Goal: Information Seeking & Learning: Learn about a topic

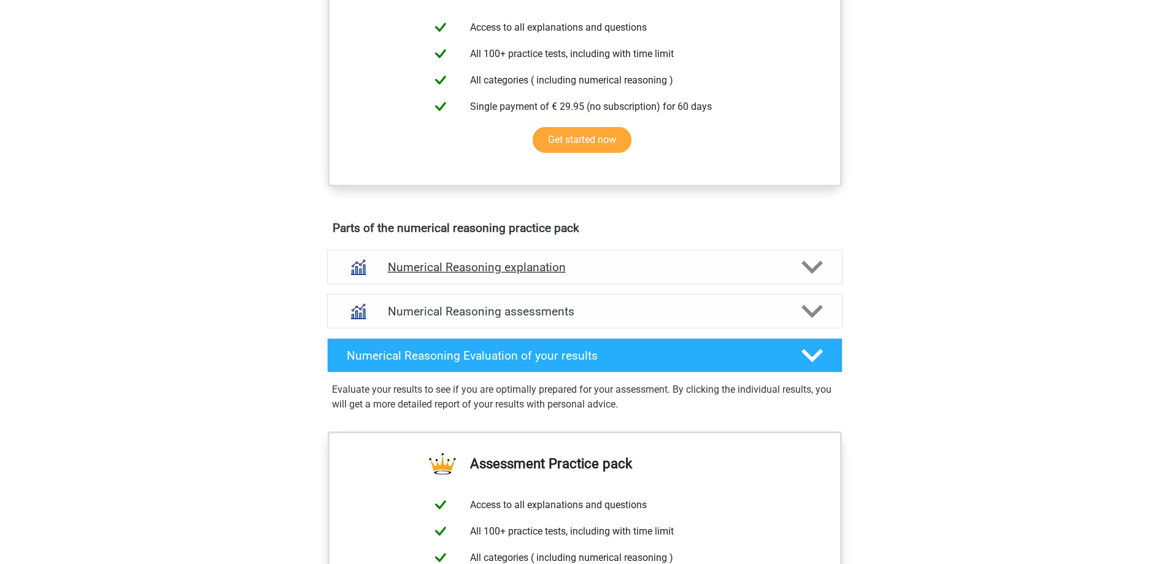
scroll to position [61, 0]
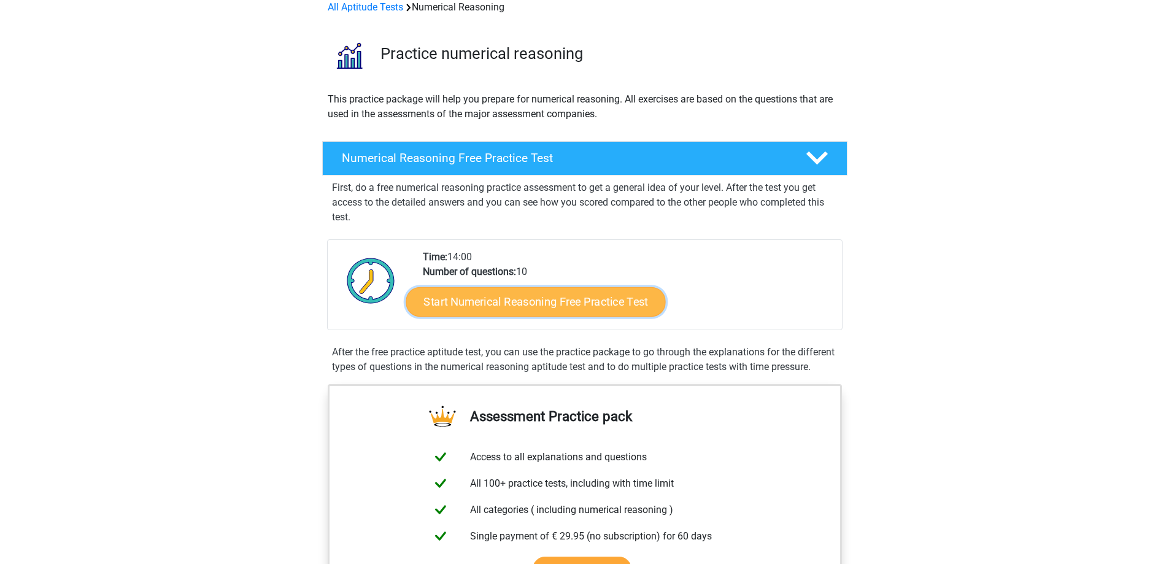
click at [560, 298] on link "Start Numerical Reasoning Free Practice Test" at bounding box center [536, 301] width 260 height 29
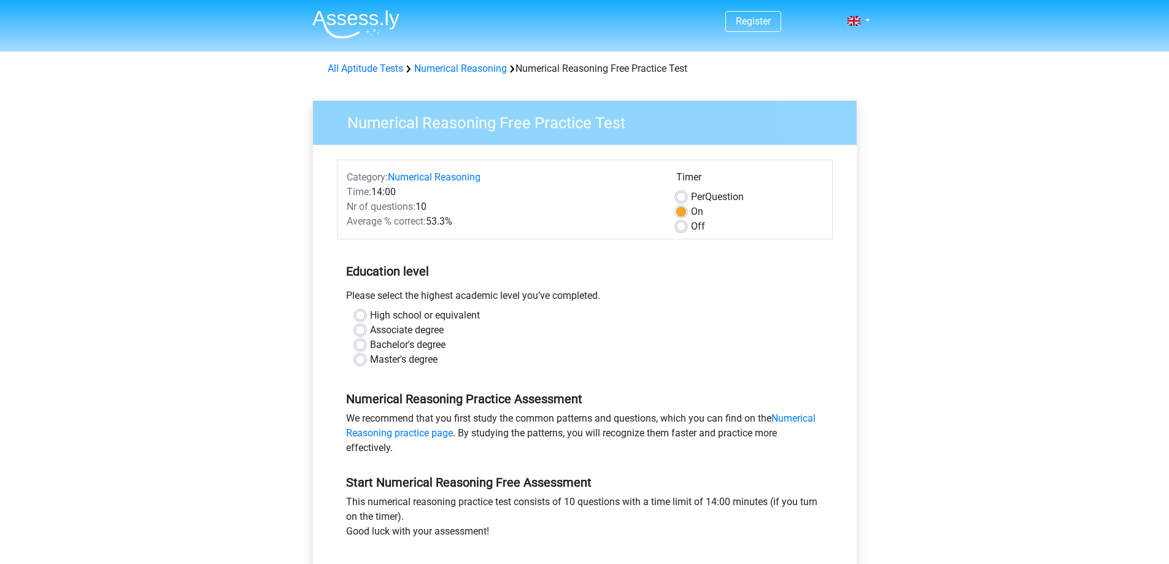
click at [366, 313] on div "High school or equivalent" at bounding box center [584, 315] width 459 height 15
click at [370, 316] on label "High school or equivalent" at bounding box center [425, 315] width 110 height 15
click at [361, 316] on input "High school or equivalent" at bounding box center [360, 314] width 10 height 12
radio input "true"
click at [370, 330] on label "Associate degree" at bounding box center [407, 330] width 74 height 15
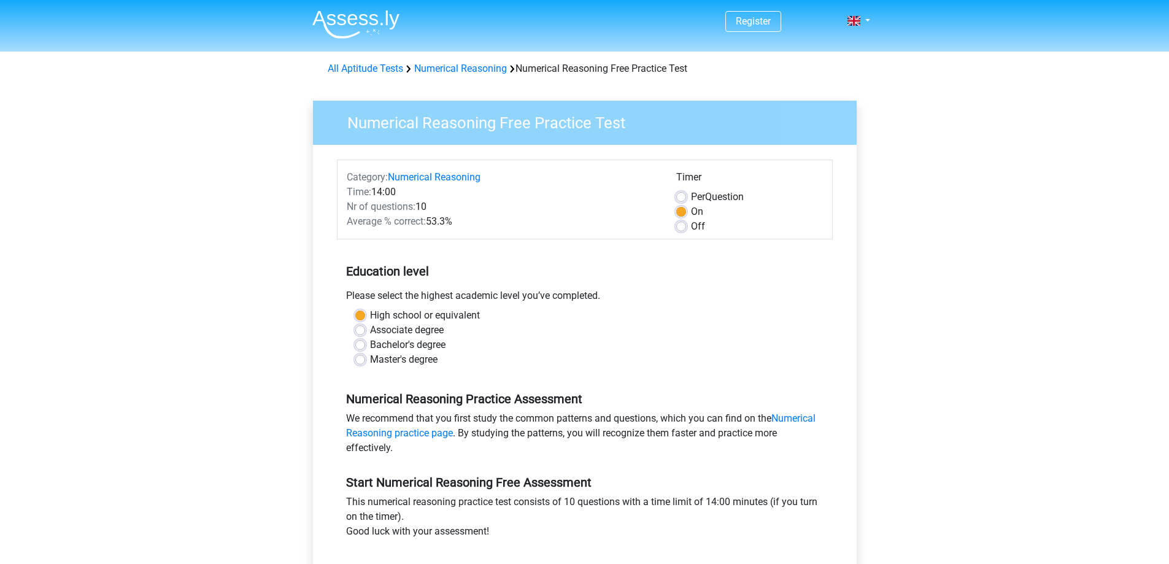
click at [357, 330] on input "Associate degree" at bounding box center [360, 329] width 10 height 12
radio input "true"
click at [370, 314] on label "High school or equivalent" at bounding box center [425, 315] width 110 height 15
click at [360, 314] on input "High school or equivalent" at bounding box center [360, 314] width 10 height 12
radio input "true"
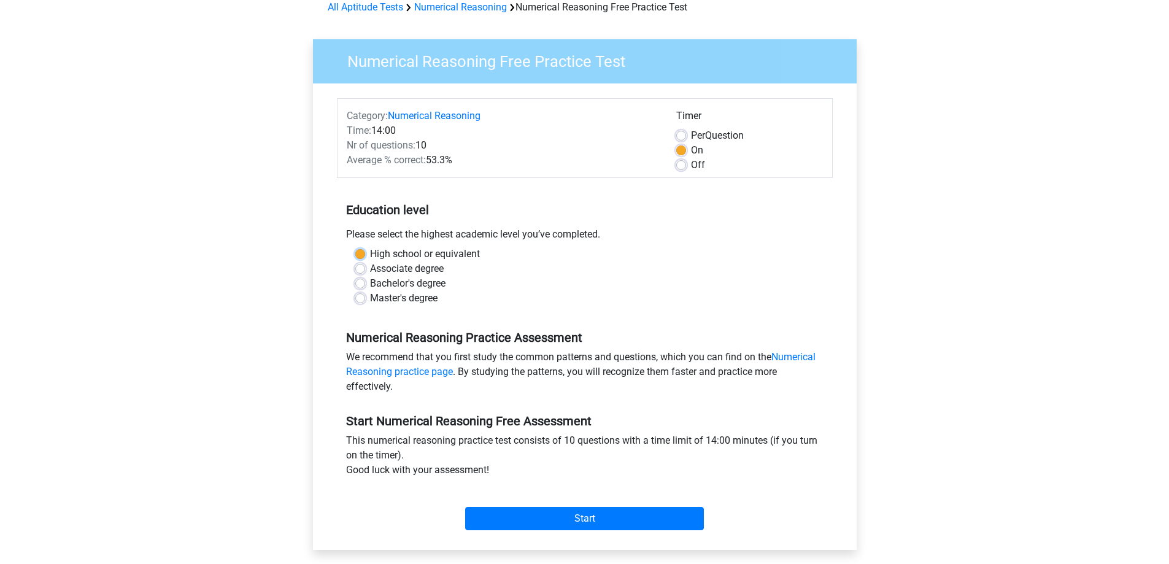
scroll to position [123, 0]
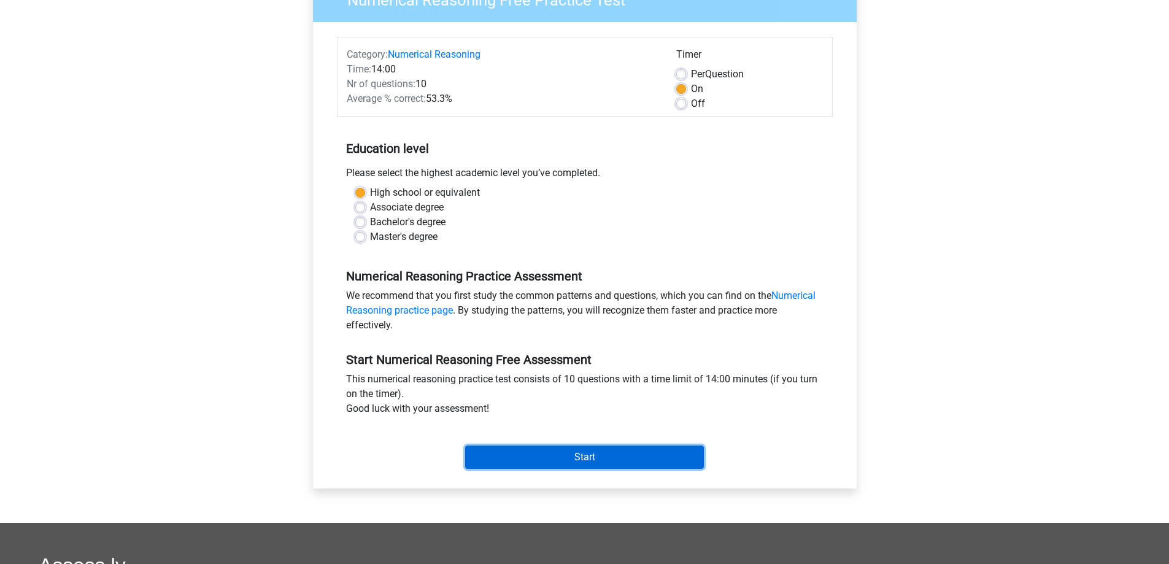
click at [558, 453] on input "Start" at bounding box center [584, 457] width 239 height 23
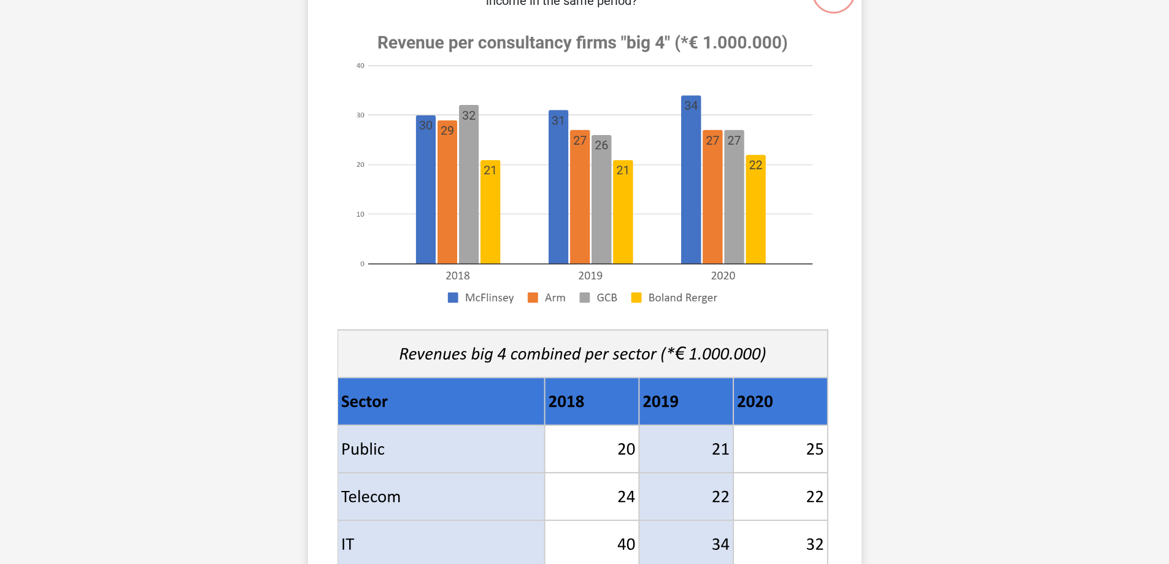
scroll to position [368, 0]
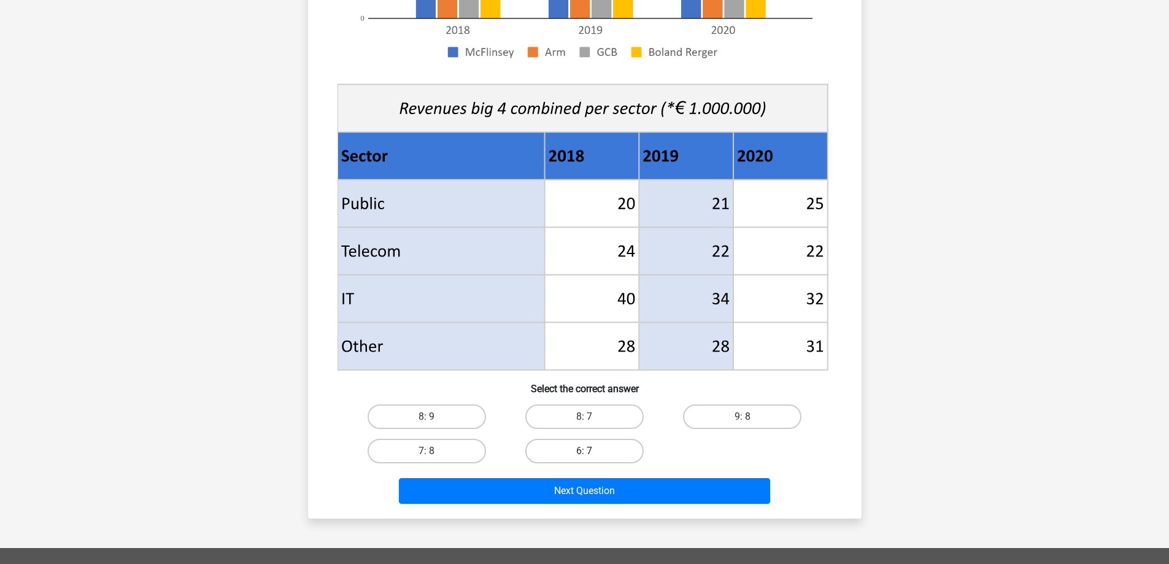
click at [603, 449] on label "6: 7" at bounding box center [584, 451] width 118 height 25
click at [592, 451] on input "6: 7" at bounding box center [588, 455] width 8 height 8
radio input "true"
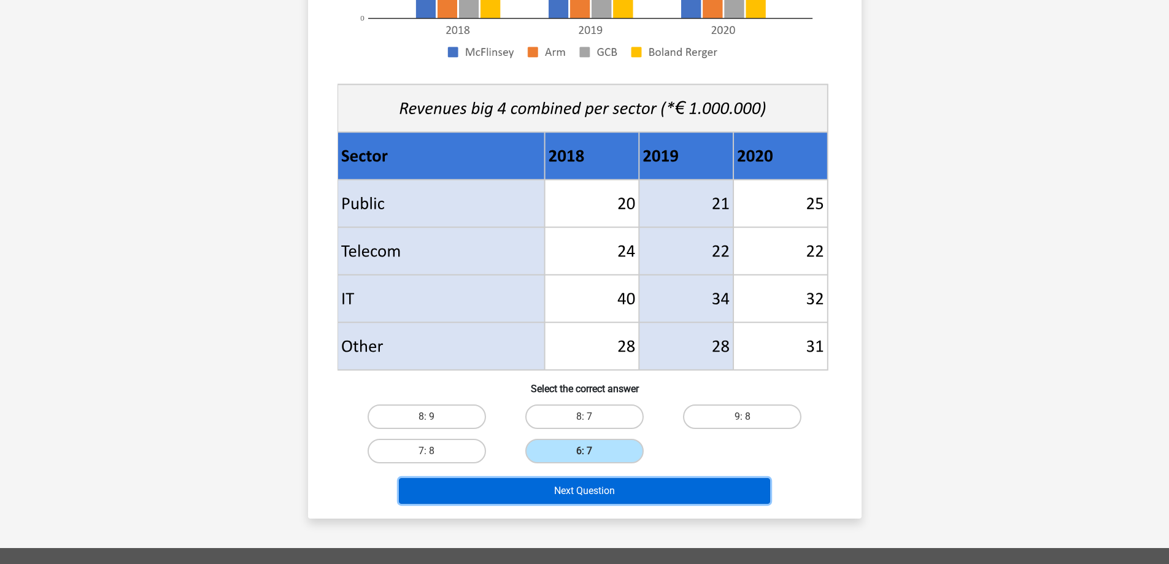
click at [613, 490] on button "Next Question" at bounding box center [584, 491] width 371 height 26
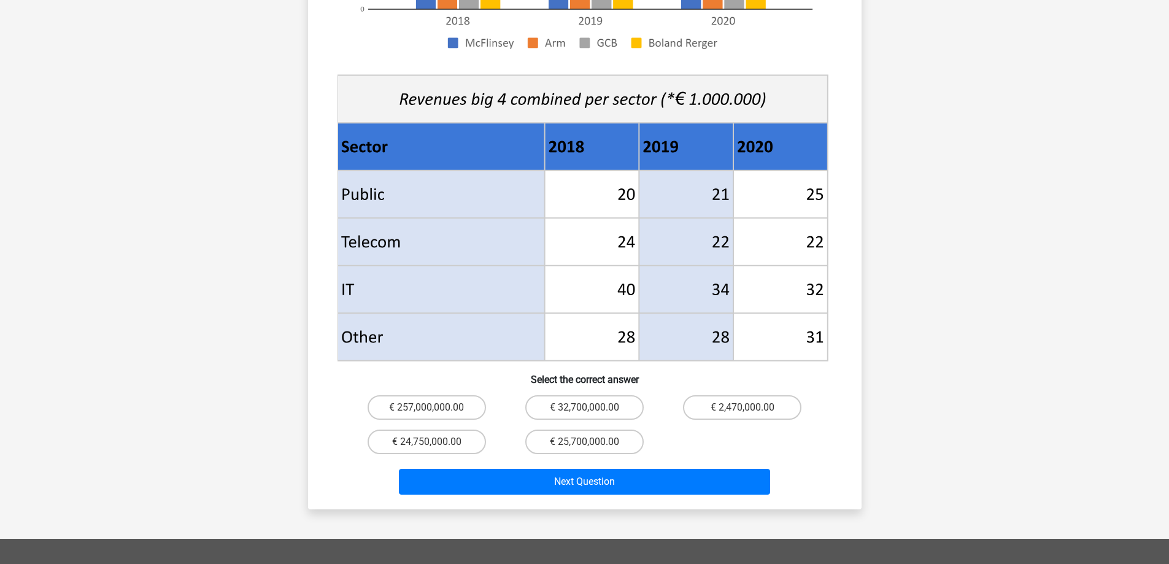
scroll to position [430, 0]
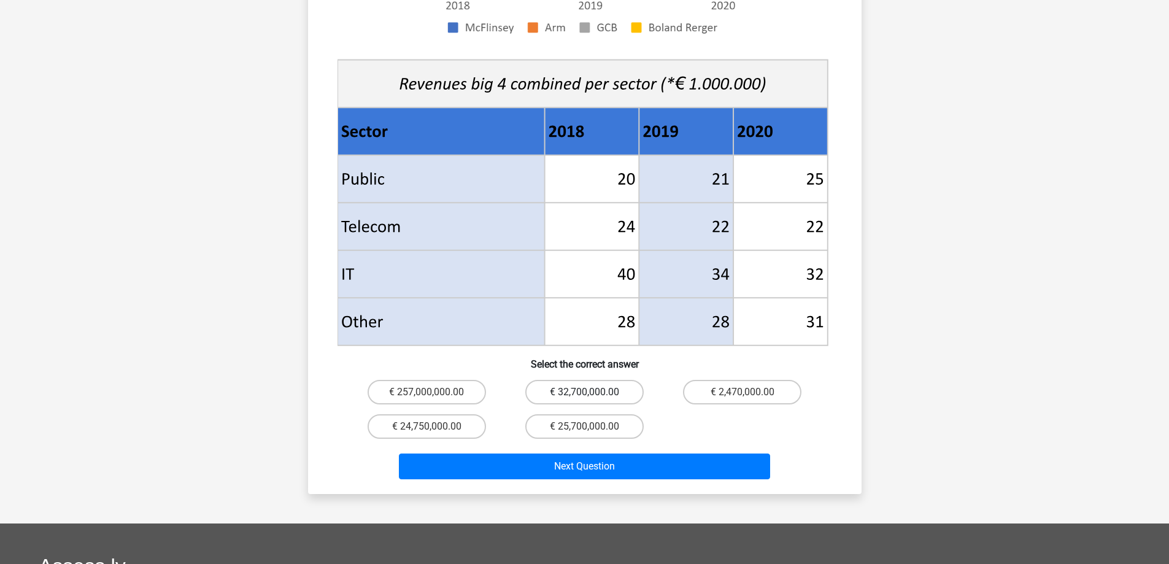
click at [544, 380] on label "€ 32,700,000.00" at bounding box center [584, 392] width 118 height 25
click at [584, 392] on input "€ 32,700,000.00" at bounding box center [588, 396] width 8 height 8
radio input "true"
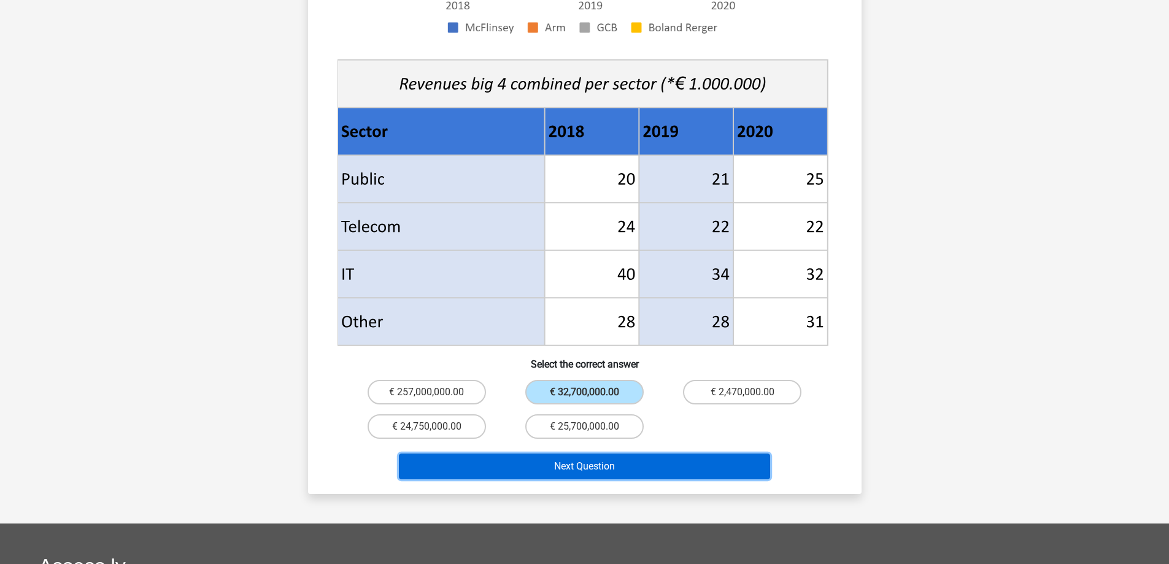
click at [549, 454] on button "Next Question" at bounding box center [584, 467] width 371 height 26
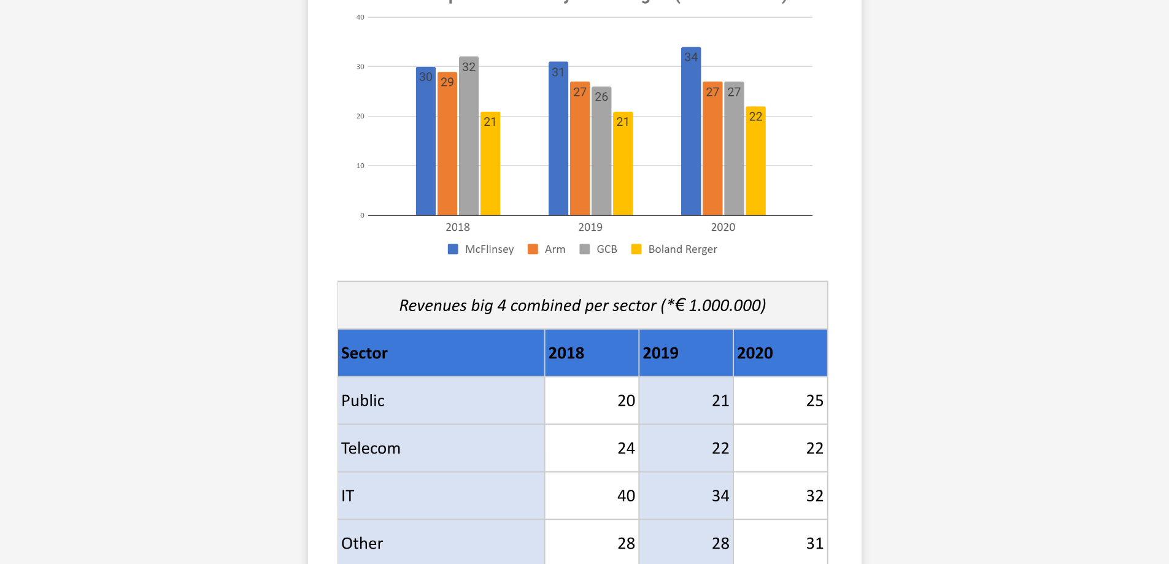
scroll to position [368, 0]
